Goal: Check status: Check status

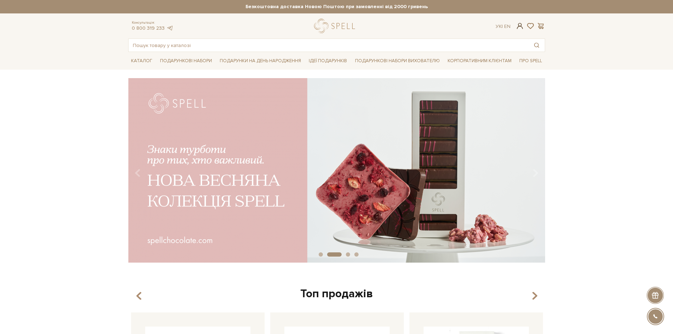
click at [517, 25] on span at bounding box center [519, 25] width 8 height 7
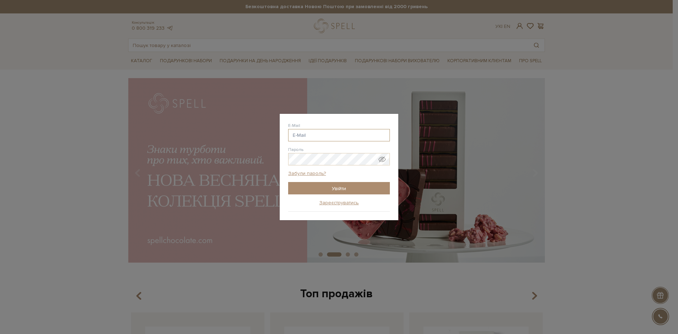
click at [336, 136] on input "E-Mail" at bounding box center [339, 135] width 102 height 12
type input "[EMAIL_ADDRESS][DOMAIN_NAME]"
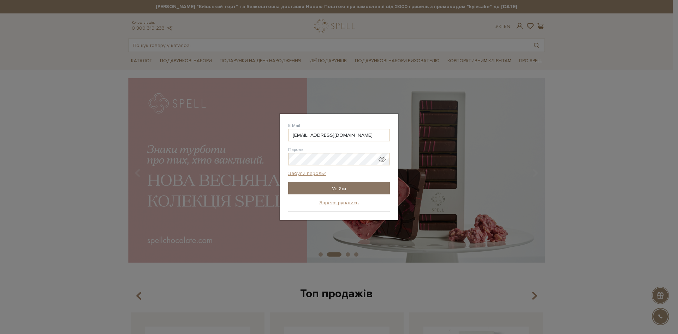
click at [347, 188] on input "Увійти" at bounding box center [339, 188] width 102 height 12
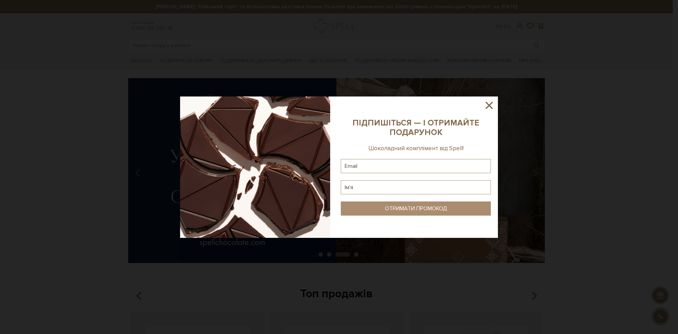
click at [488, 103] on icon at bounding box center [489, 105] width 12 height 12
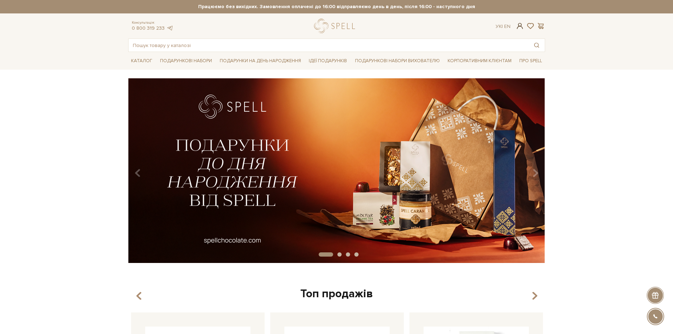
click at [522, 27] on span at bounding box center [519, 25] width 8 height 7
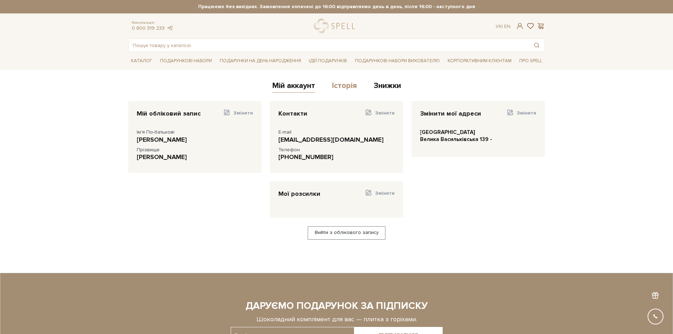
click at [342, 91] on link "Історія" at bounding box center [344, 87] width 25 height 12
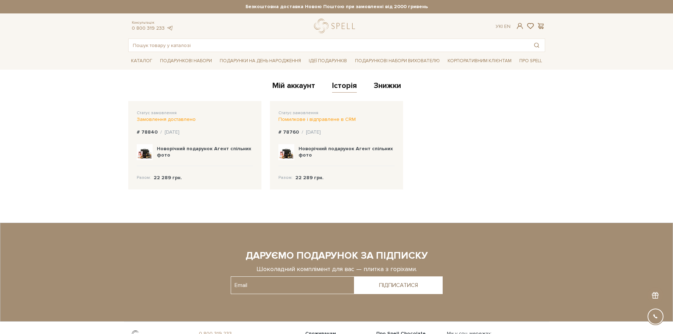
click at [333, 145] on b "Новорічний подарунок Агент спільних фото" at bounding box center [345, 151] width 94 height 12
click at [311, 147] on b "Новорічний подарунок Агент спільних фото" at bounding box center [345, 151] width 94 height 12
click at [291, 153] on img at bounding box center [286, 152] width 16 height 16
click at [282, 152] on img at bounding box center [286, 152] width 16 height 16
click at [344, 118] on div "Помилкове і відправлене в CRM" at bounding box center [336, 119] width 116 height 6
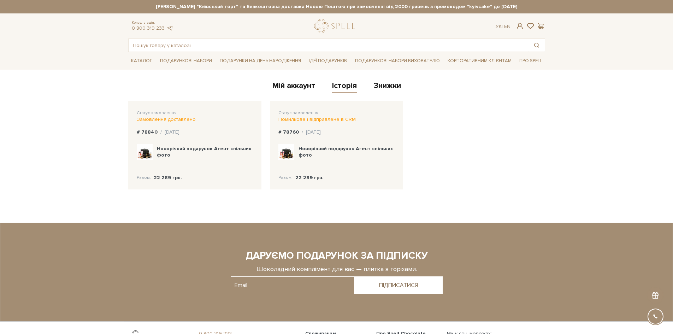
click at [176, 119] on div "Замовлення доставлено" at bounding box center [195, 119] width 116 height 6
click at [168, 147] on b "Новорічний подарунок Агент спільних фото" at bounding box center [204, 151] width 94 height 12
click at [163, 158] on b "Новорічний подарунок Агент спільних фото" at bounding box center [204, 151] width 94 height 12
click at [124, 143] on div "Статус замовлення Замовлення доставлено # 78840 / 06.12.2024 Новорічний подарун…" at bounding box center [195, 149] width 142 height 97
click at [147, 145] on img at bounding box center [145, 152] width 16 height 16
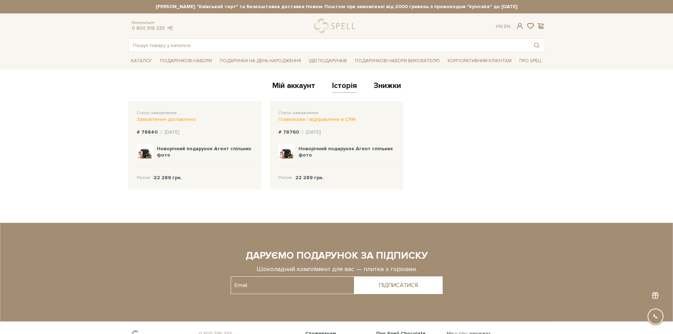
click at [140, 150] on img at bounding box center [145, 152] width 16 height 16
click at [156, 150] on div "Новорічний подарунок Агент спільних фото" at bounding box center [195, 152] width 116 height 28
click at [166, 152] on b "Новорічний подарунок Агент спільних фото" at bounding box center [204, 151] width 94 height 12
click at [166, 151] on div "Новорічний подарунок Агент спільних фото" at bounding box center [205, 151] width 96 height 13
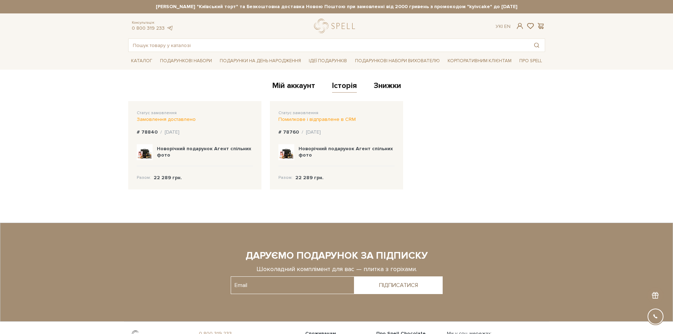
click at [246, 145] on b "Новорічний подарунок Агент спільних фото" at bounding box center [204, 151] width 94 height 12
drag, startPoint x: 157, startPoint y: 147, endPoint x: 175, endPoint y: 160, distance: 22.2
click at [175, 160] on div "Новорічний подарунок Агент спільних фото" at bounding box center [195, 152] width 116 height 28
